Goal: Information Seeking & Learning: Learn about a topic

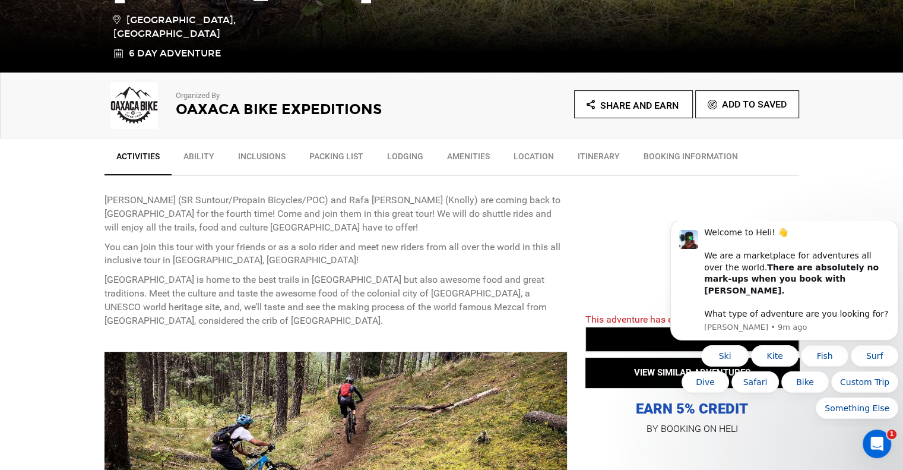
scroll to position [330, 0]
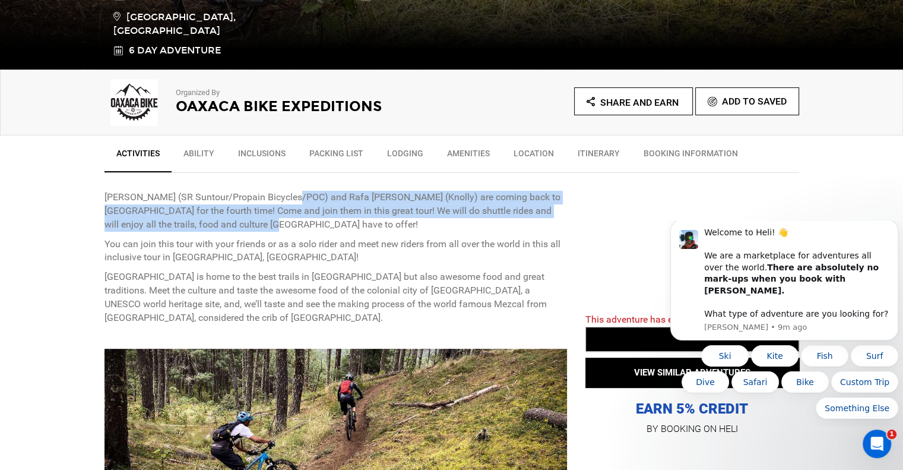
drag, startPoint x: 318, startPoint y: 225, endPoint x: 287, endPoint y: 192, distance: 45.0
click at [287, 192] on p "[PERSON_NAME] (SR Suntour/Propain Bicycles/POC) and Rafa [PERSON_NAME] (Knolly)…" at bounding box center [336, 211] width 463 height 41
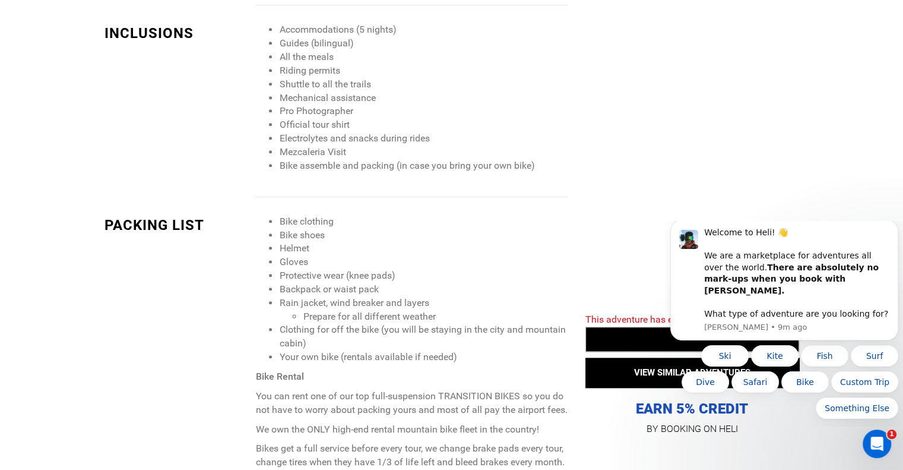
scroll to position [1082, 0]
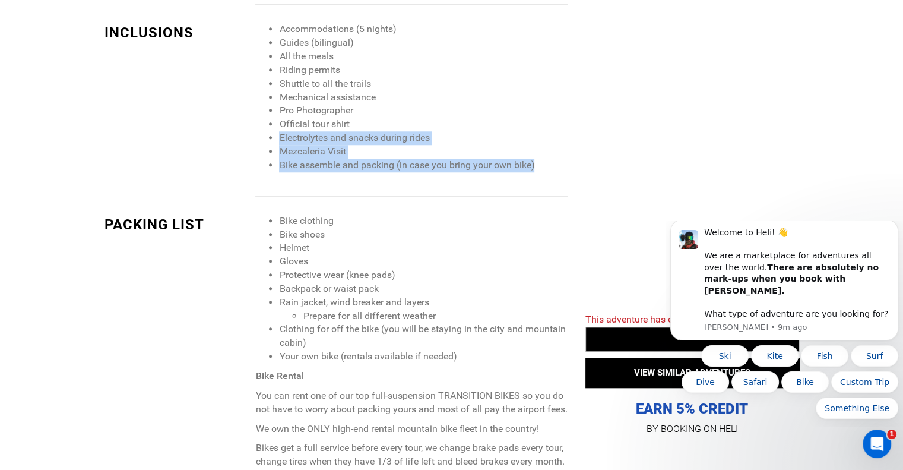
drag, startPoint x: 558, startPoint y: 147, endPoint x: 384, endPoint y: 77, distance: 187.6
click at [384, 77] on ul "Accommodations (5 nights) Guides (bilingual) All the meals Riding permits Shutt…" at bounding box center [411, 97] width 312 height 149
click at [384, 91] on li "Mechanical assistance" at bounding box center [423, 98] width 288 height 14
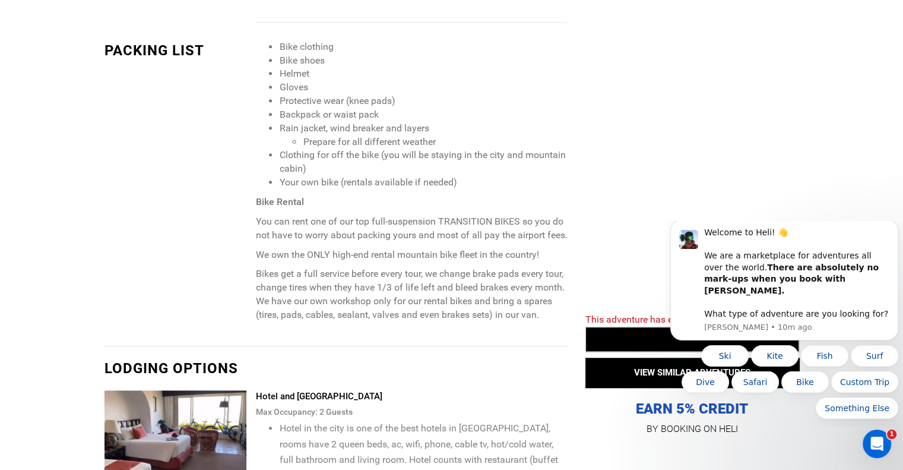
scroll to position [1265, 0]
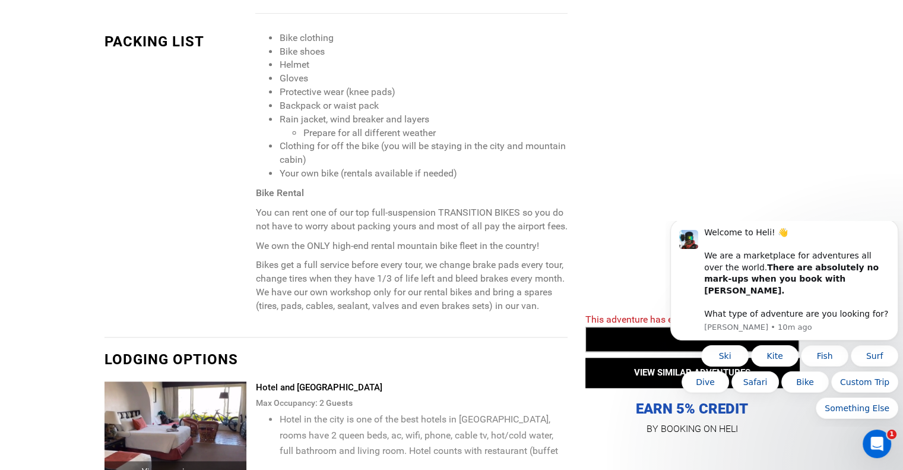
click at [892, 230] on button "Dismiss notification" at bounding box center [894, 222] width 15 height 15
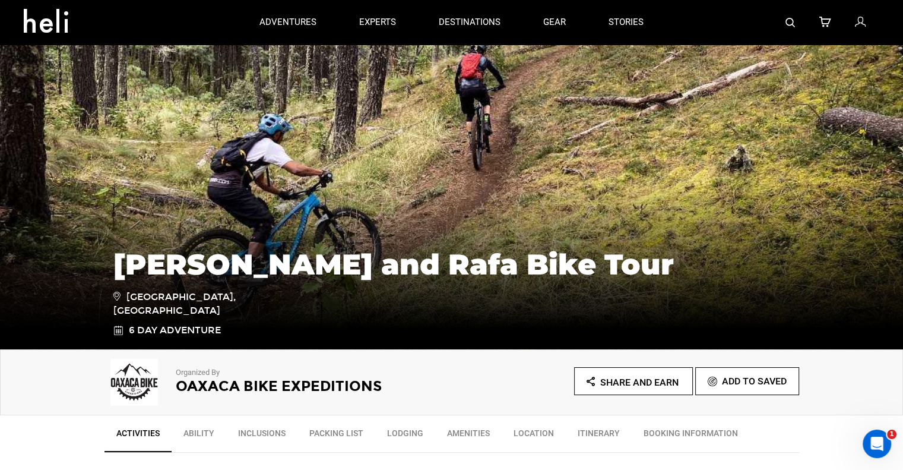
scroll to position [50, 0]
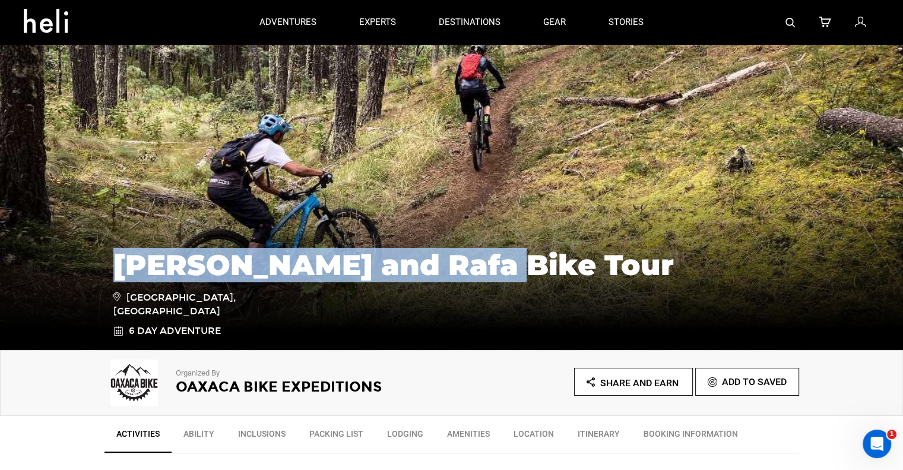
drag, startPoint x: 119, startPoint y: 282, endPoint x: 489, endPoint y: 283, distance: 370.1
click at [489, 281] on h1 "[PERSON_NAME] and Rafa Bike Tour" at bounding box center [451, 265] width 677 height 32
drag, startPoint x: 504, startPoint y: 283, endPoint x: 64, endPoint y: 257, distance: 440.9
click at [64, 257] on div "[PERSON_NAME] and Rafa Bike Tour [GEOGRAPHIC_DATA], [GEOGRAPHIC_DATA] 6 Day Adv…" at bounding box center [451, 261] width 903 height 178
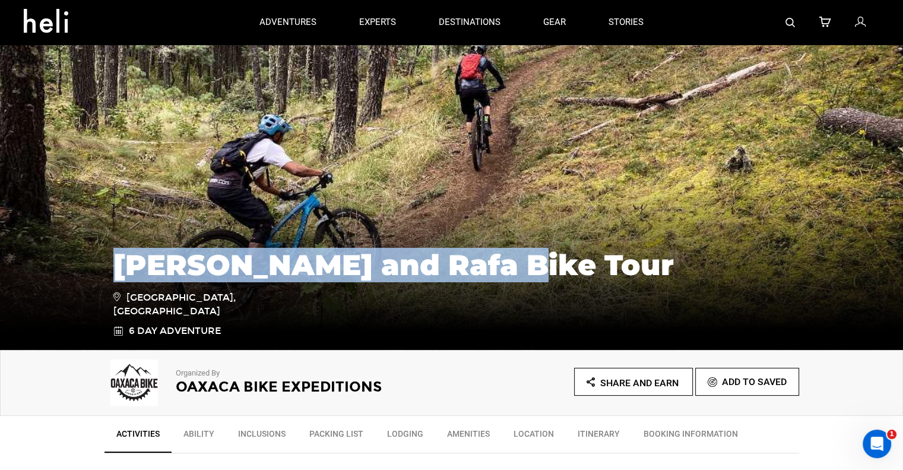
click at [64, 257] on div "[PERSON_NAME] and Rafa Bike Tour [GEOGRAPHIC_DATA], [GEOGRAPHIC_DATA] 6 Day Adv…" at bounding box center [451, 261] width 903 height 178
